Goal: Transaction & Acquisition: Book appointment/travel/reservation

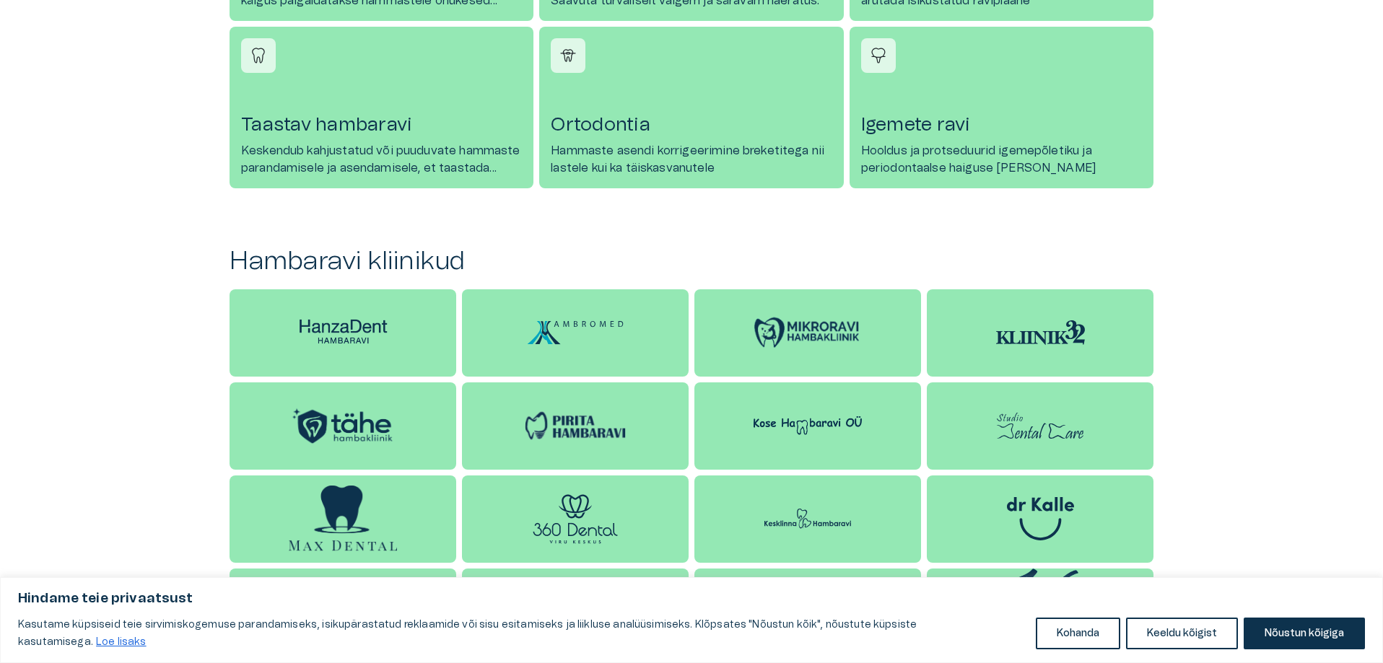
scroll to position [1299, 0]
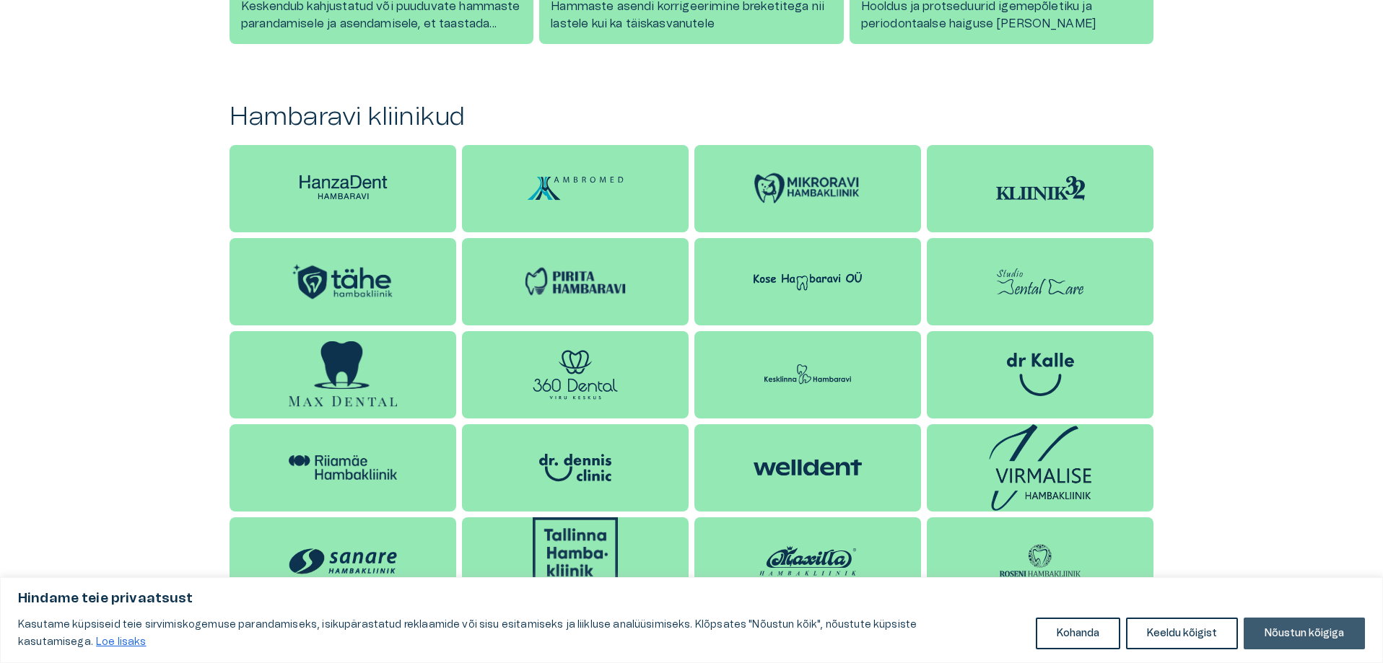
drag, startPoint x: 1307, startPoint y: 631, endPoint x: 19, endPoint y: 24, distance: 1424.0
click at [1307, 631] on button "Nõustun kõigiga" at bounding box center [1303, 634] width 121 height 32
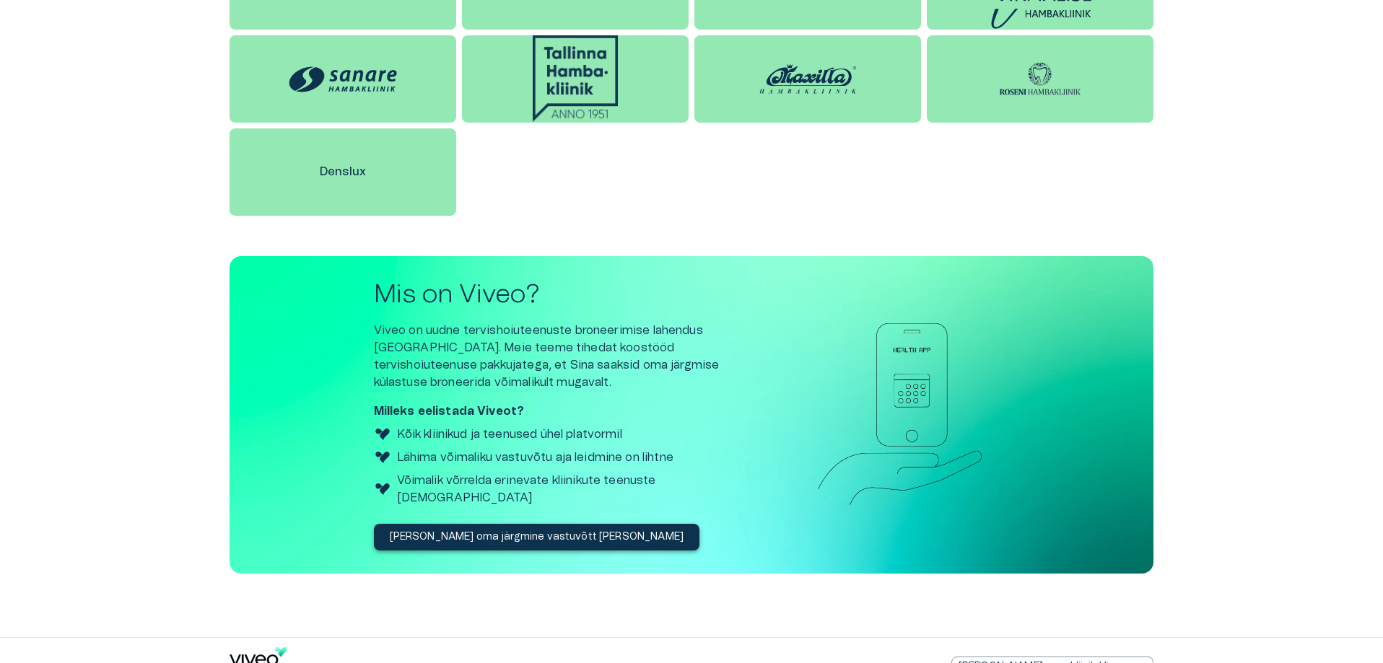
scroll to position [1797, 0]
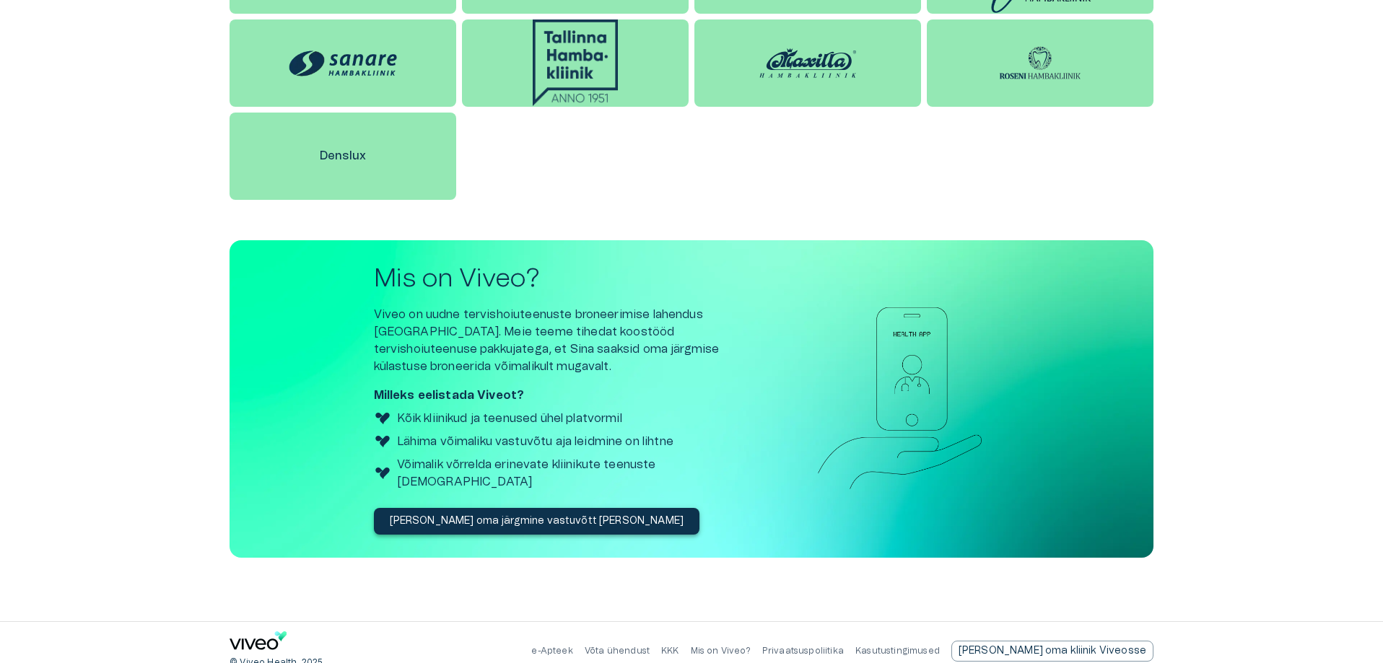
click at [500, 514] on p "[PERSON_NAME] oma järgmine vastuvõtt [PERSON_NAME]" at bounding box center [537, 521] width 294 height 15
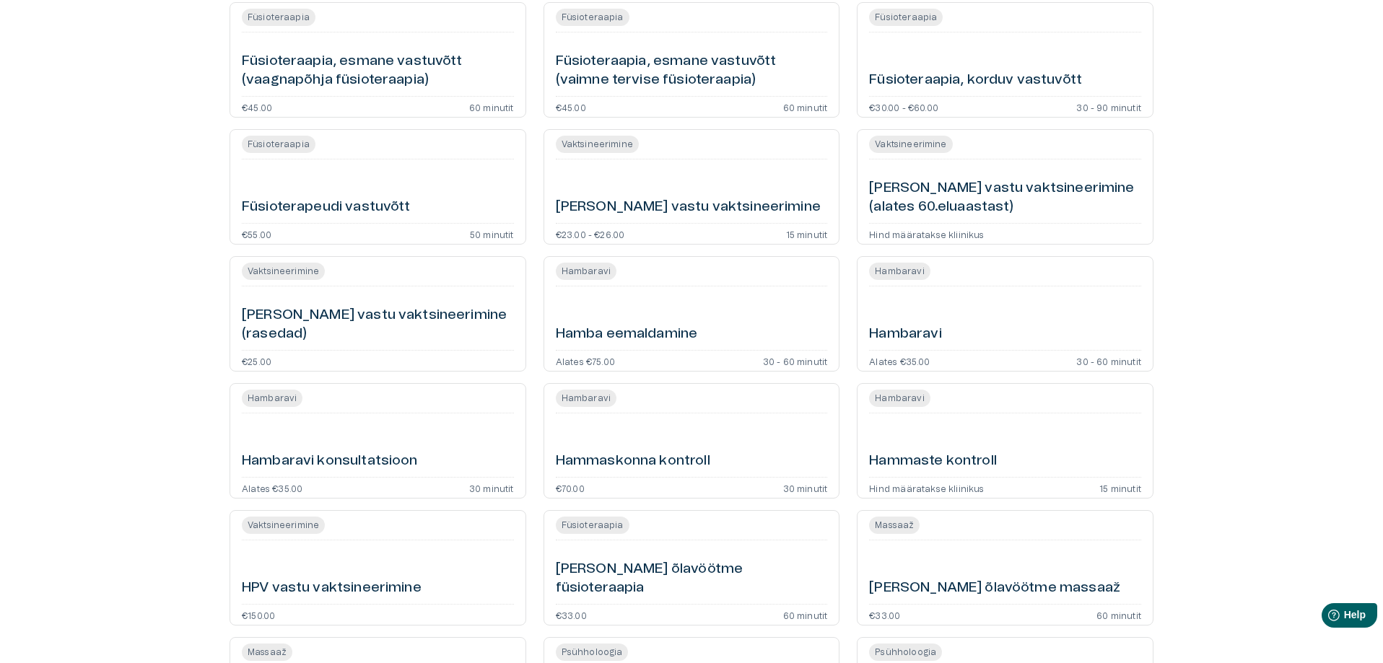
scroll to position [1155, 0]
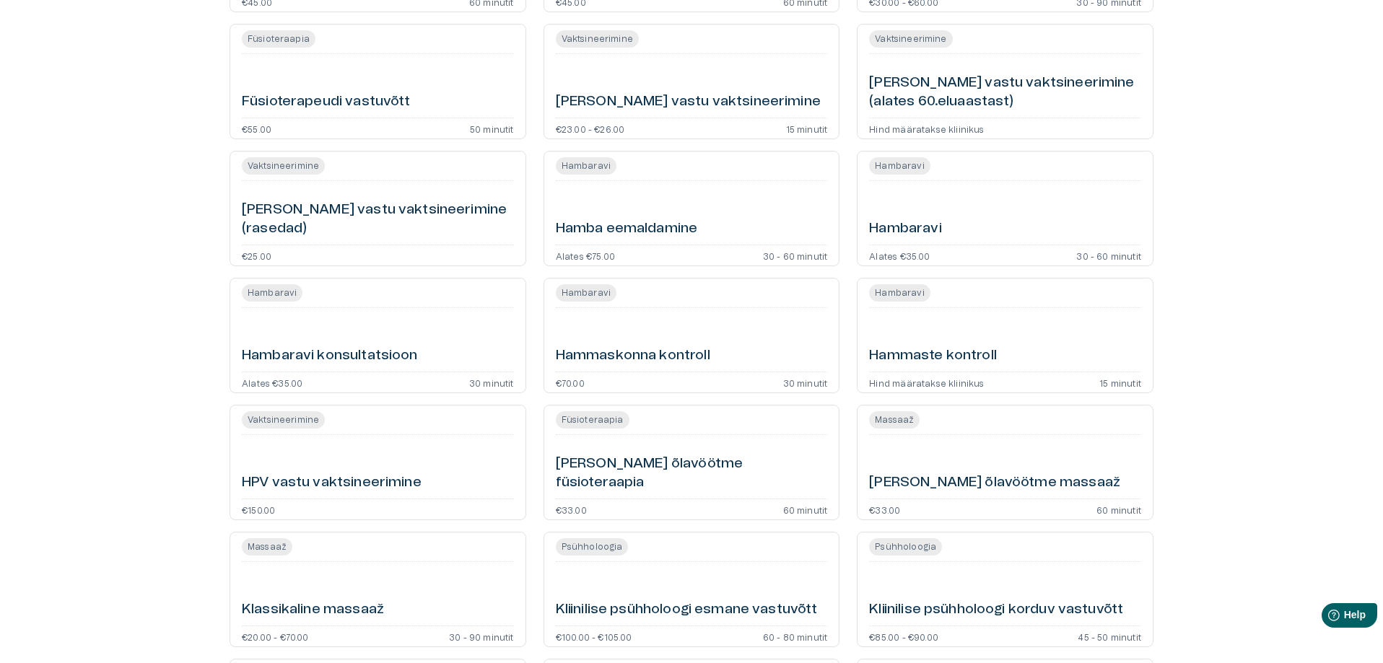
click at [911, 225] on h6 "Hambaravi" at bounding box center [905, 228] width 72 height 19
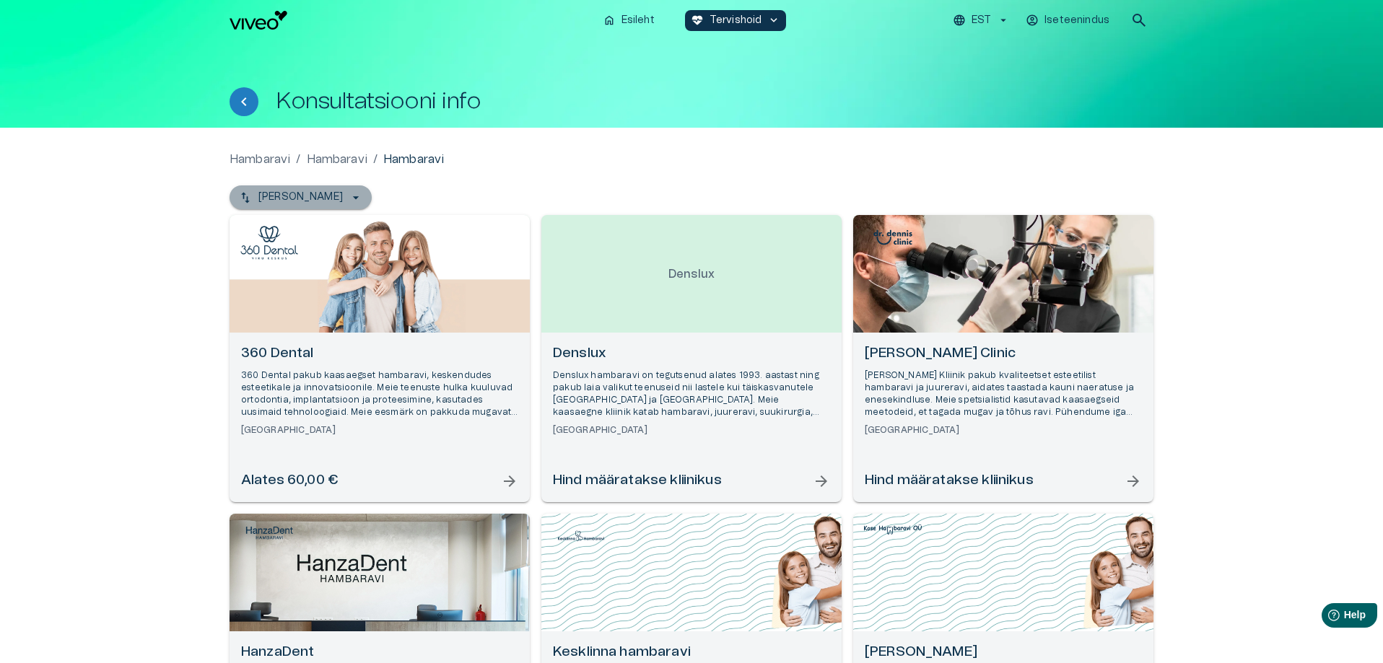
click at [349, 196] on icon "button" at bounding box center [356, 198] width 14 height 14
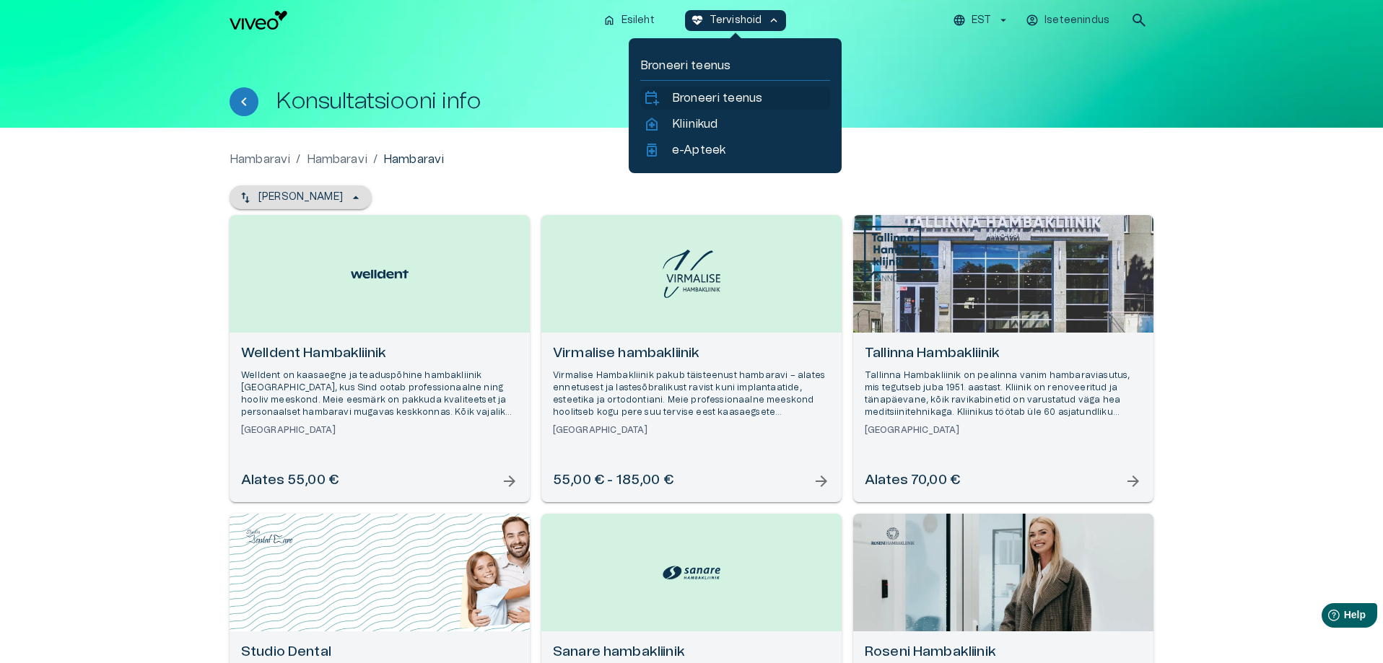
click at [735, 97] on p "Broneeri teenus" at bounding box center [717, 97] width 90 height 17
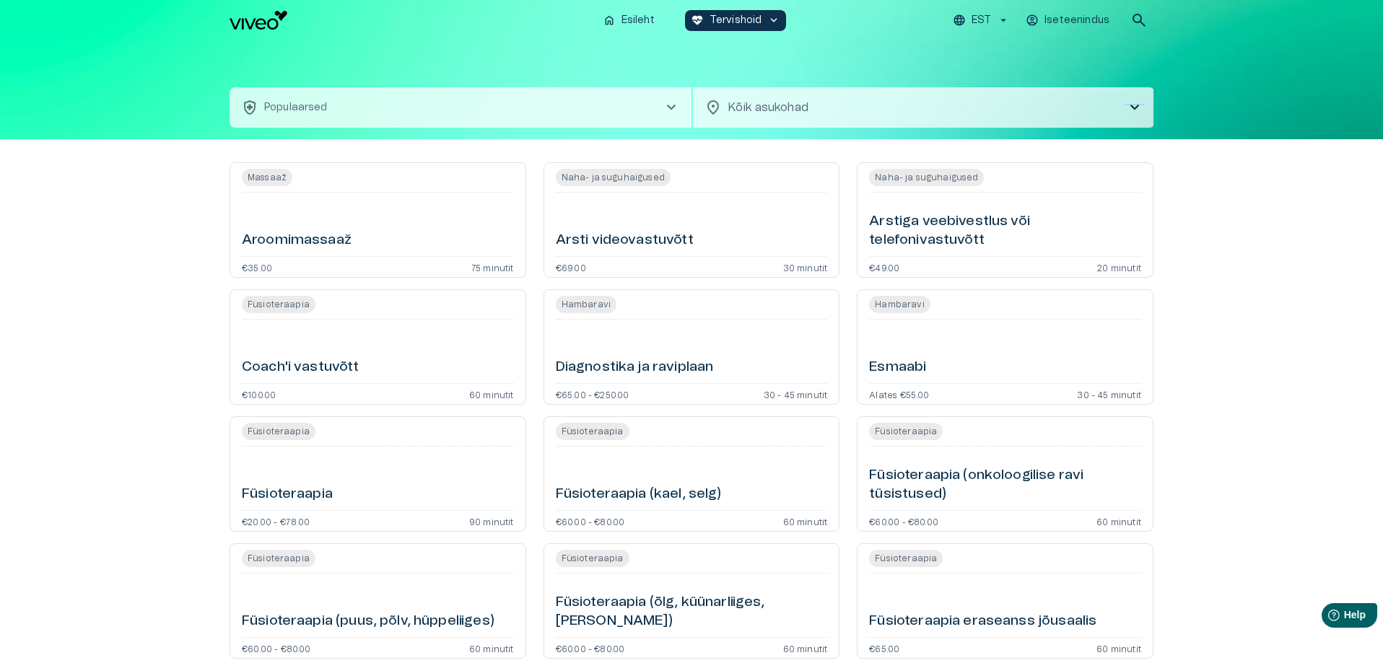
click at [1134, 105] on span "chevron_right" at bounding box center [1134, 107] width 17 height 17
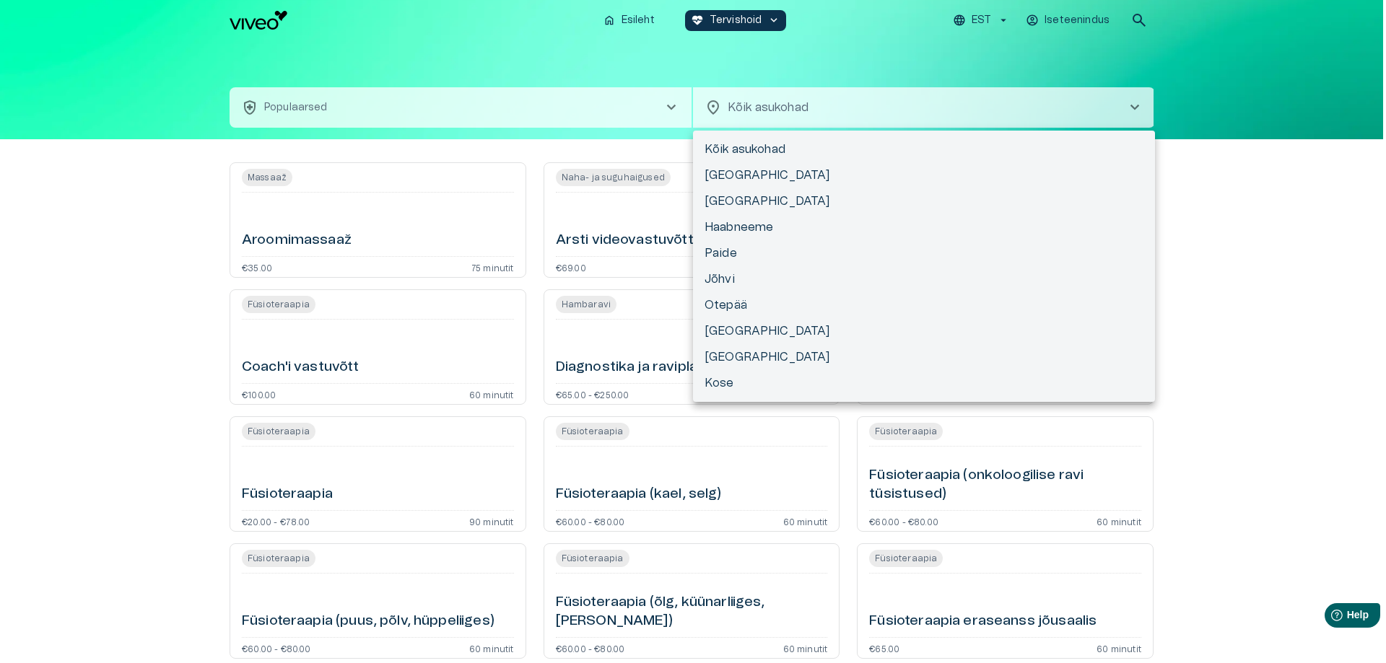
click at [670, 108] on div at bounding box center [693, 331] width 1386 height 663
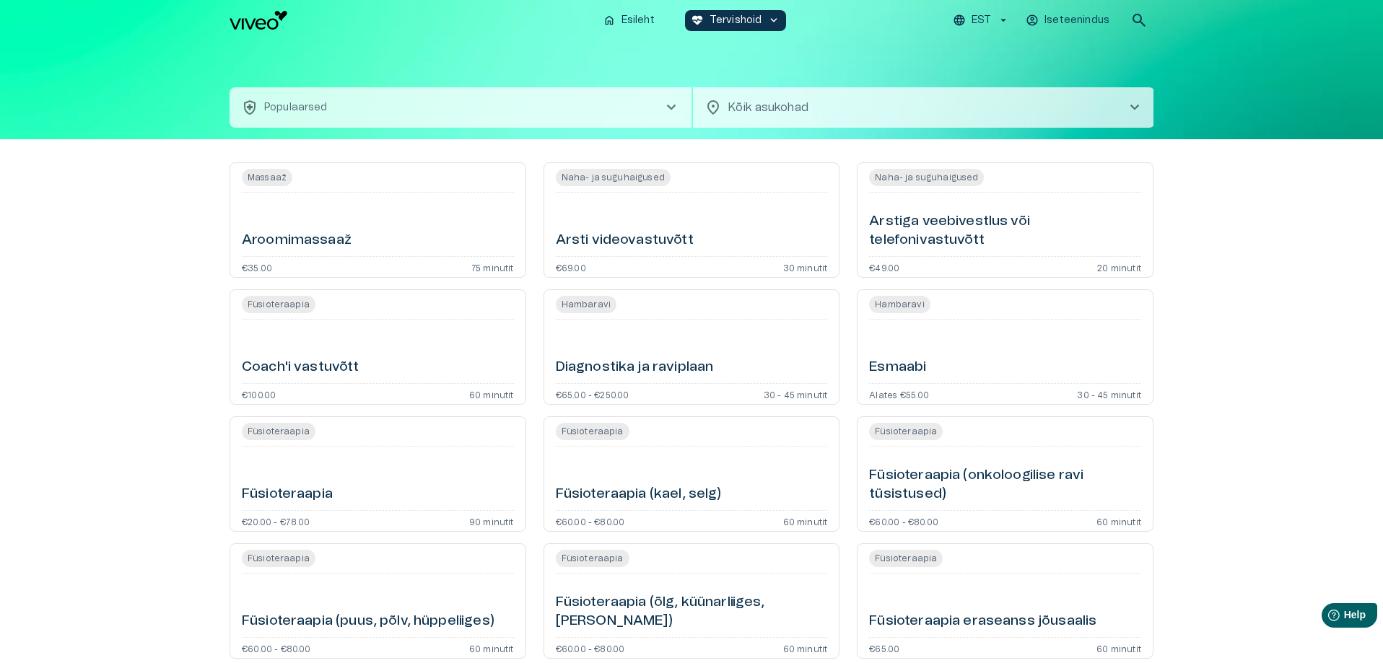
click at [670, 106] on span "chevron_right" at bounding box center [670, 107] width 17 height 17
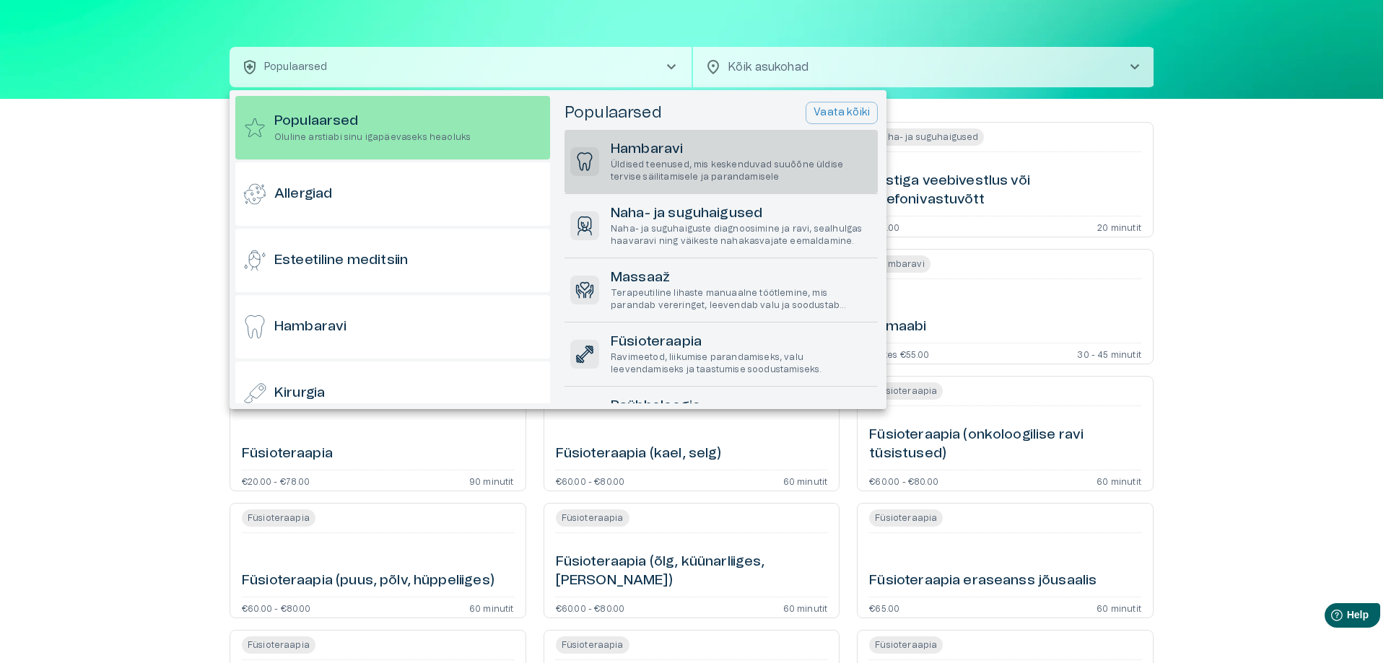
click at [675, 152] on h6 "Hambaravi" at bounding box center [741, 149] width 261 height 19
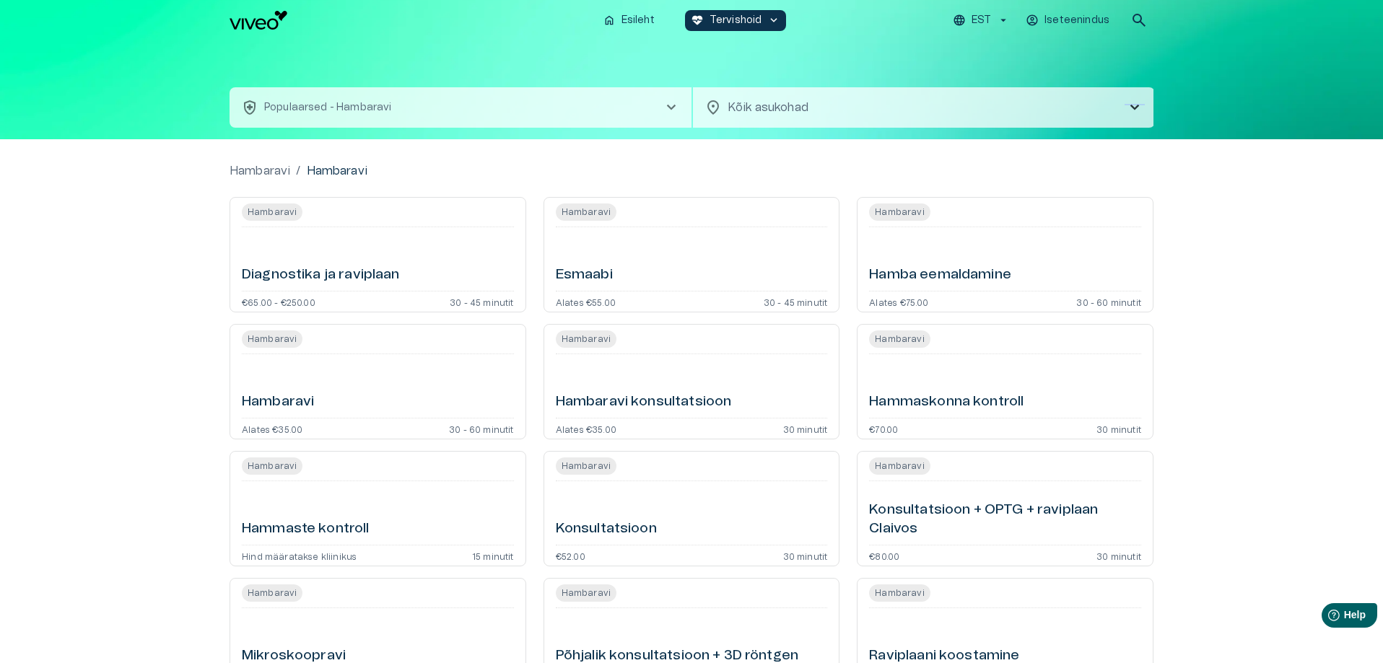
click at [1137, 106] on span "chevron_right" at bounding box center [1134, 107] width 17 height 17
